Goal: Transaction & Acquisition: Obtain resource

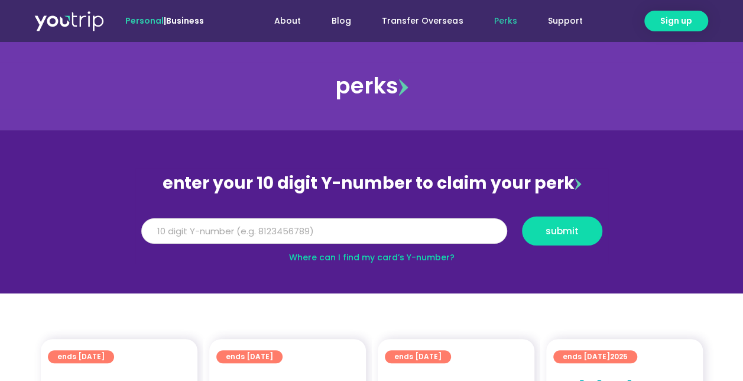
click at [376, 242] on input "Y Number" at bounding box center [324, 231] width 366 height 26
click at [303, 233] on input "Y Number" at bounding box center [324, 231] width 366 height 26
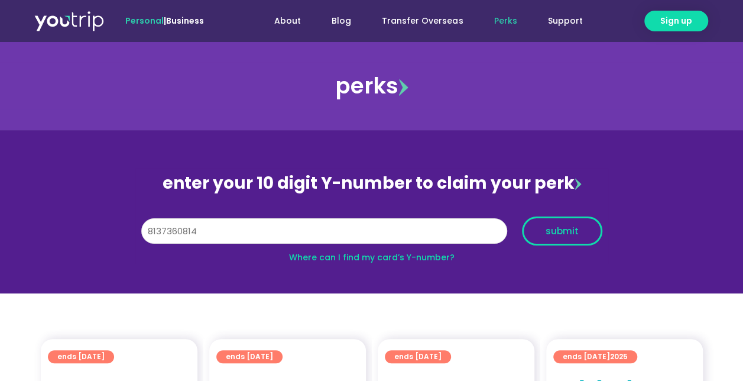
type input "8137360814"
click at [551, 235] on span "submit" at bounding box center [562, 231] width 33 height 9
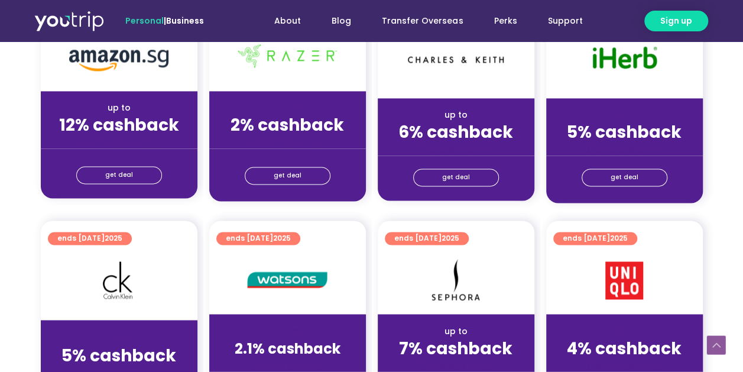
scroll to position [769, 0]
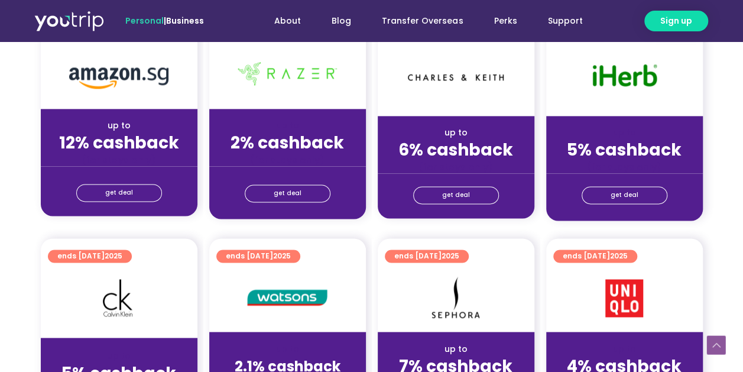
click at [632, 156] on strong "5% cashback" at bounding box center [624, 149] width 115 height 23
click at [631, 188] on span "get deal" at bounding box center [625, 195] width 28 height 17
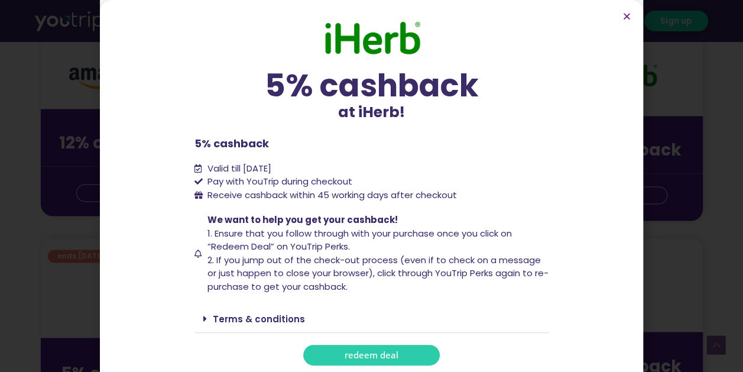
click at [354, 351] on span "redeem deal" at bounding box center [372, 355] width 54 height 9
